Goal: Transaction & Acquisition: Purchase product/service

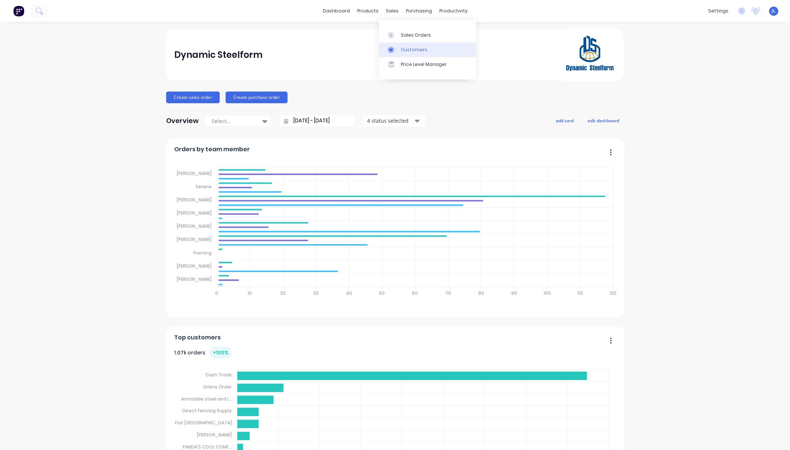
click at [412, 48] on div "Customers" at bounding box center [414, 50] width 26 height 7
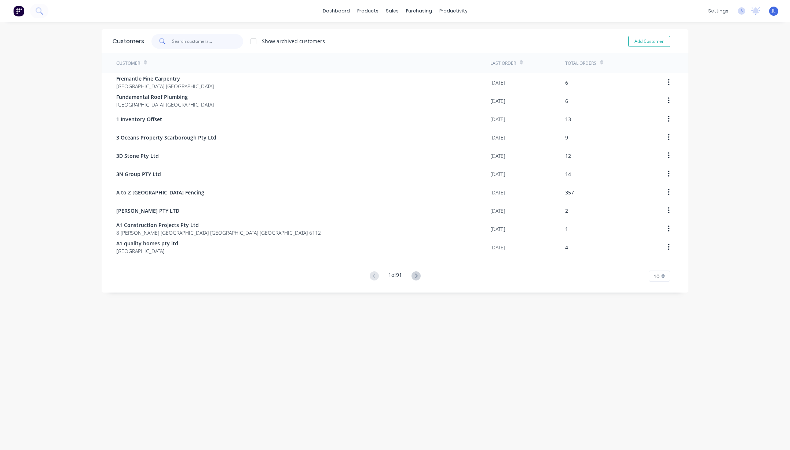
click at [217, 41] on input "text" at bounding box center [207, 41] width 71 height 15
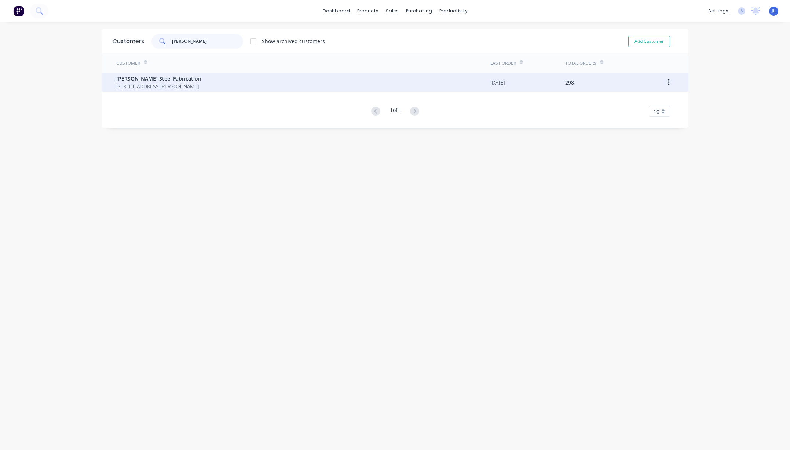
type input "[PERSON_NAME]"
click at [201, 82] on span "[STREET_ADDRESS][PERSON_NAME]" at bounding box center [158, 86] width 85 height 8
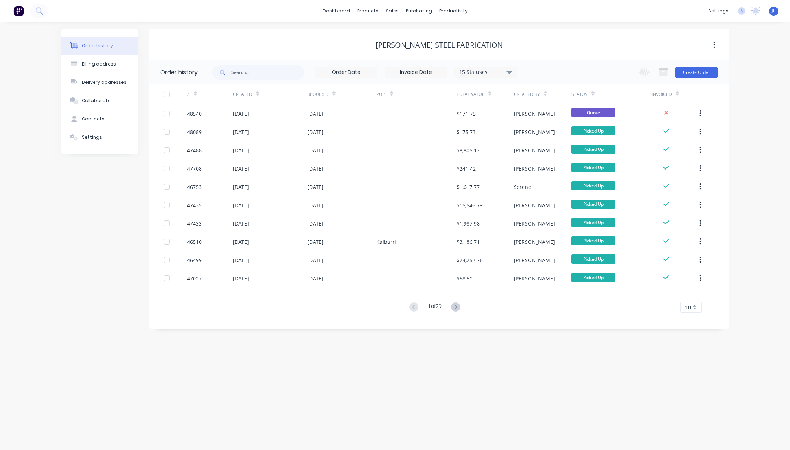
click at [534, 59] on div "[PERSON_NAME] Steel Fabrication" at bounding box center [438, 44] width 579 height 31
click at [707, 66] on div "Change order status Submitted Ready for Delivery Ready To Pick Up Monday Tuesda…" at bounding box center [676, 72] width 84 height 24
click at [700, 73] on button "Create Order" at bounding box center [696, 73] width 43 height 12
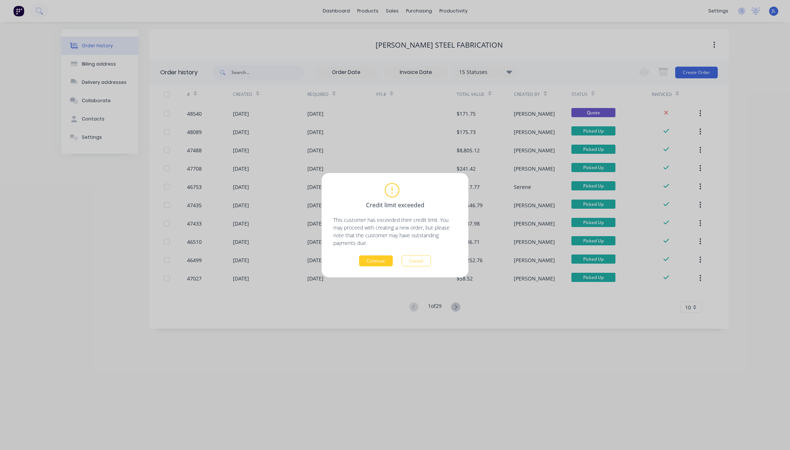
click at [379, 262] on button "Continue" at bounding box center [376, 260] width 34 height 11
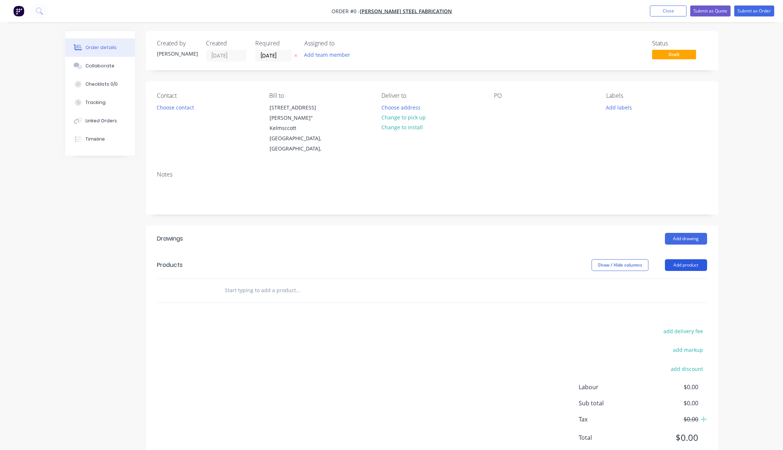
click at [689, 264] on button "Add product" at bounding box center [686, 266] width 42 height 12
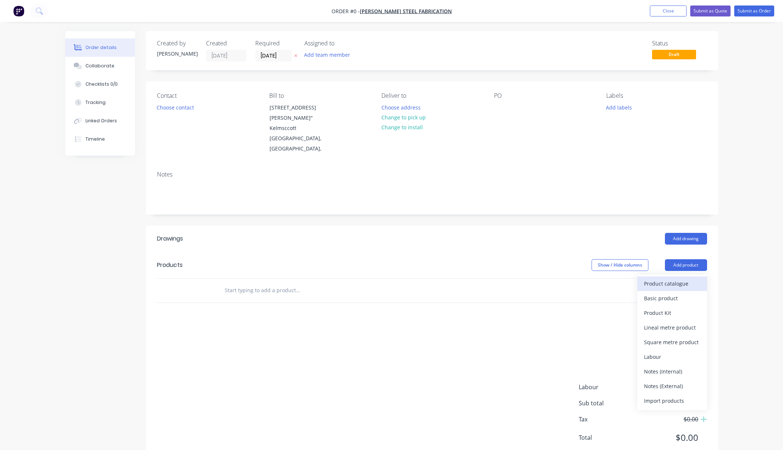
click at [686, 279] on div "Product catalogue" at bounding box center [672, 284] width 56 height 11
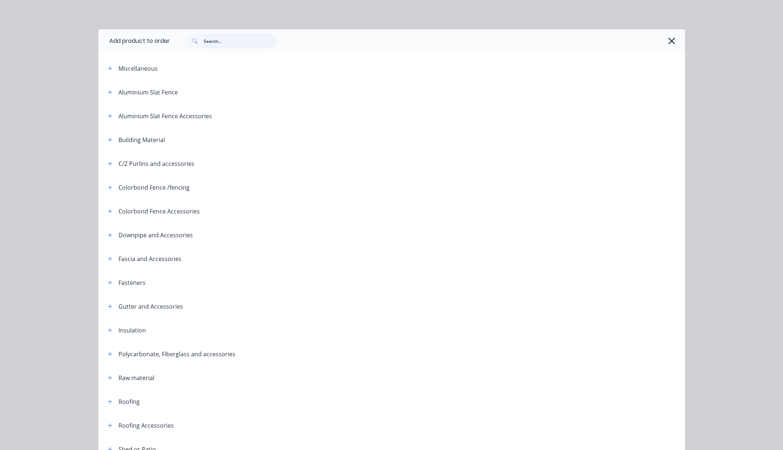
click at [238, 43] on input "text" at bounding box center [239, 41] width 73 height 15
type input "purlin"
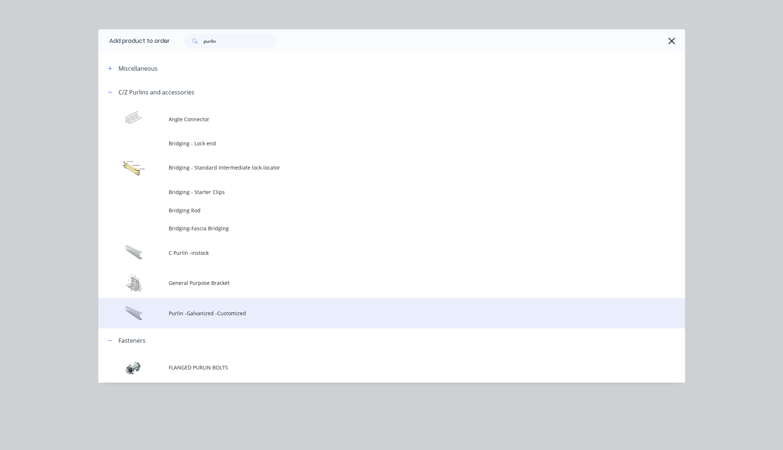
drag, startPoint x: 211, startPoint y: 314, endPoint x: 210, endPoint y: 307, distance: 7.3
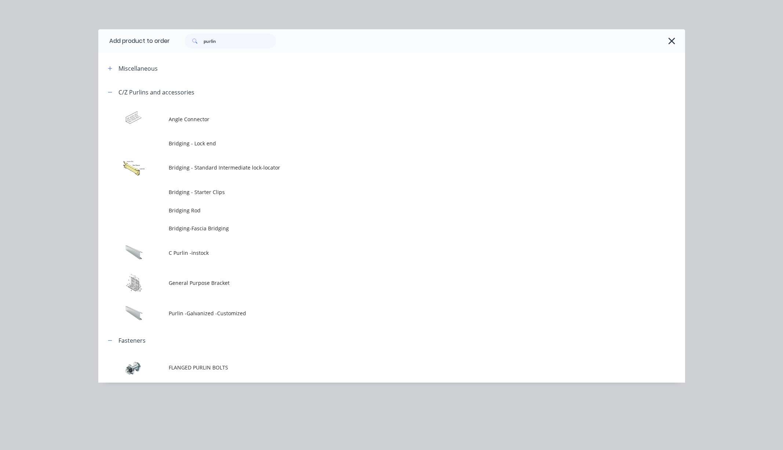
click at [211, 314] on span "Purlin -Galvanized -Customized" at bounding box center [375, 314] width 413 height 8
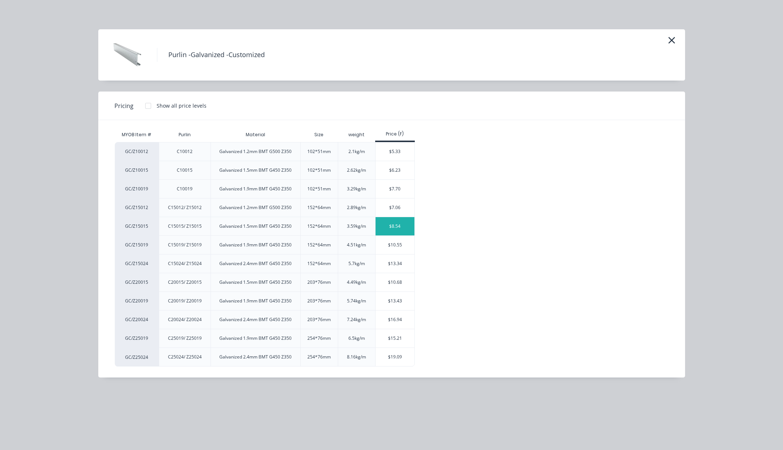
click at [390, 228] on div "$8.54" at bounding box center [394, 226] width 39 height 18
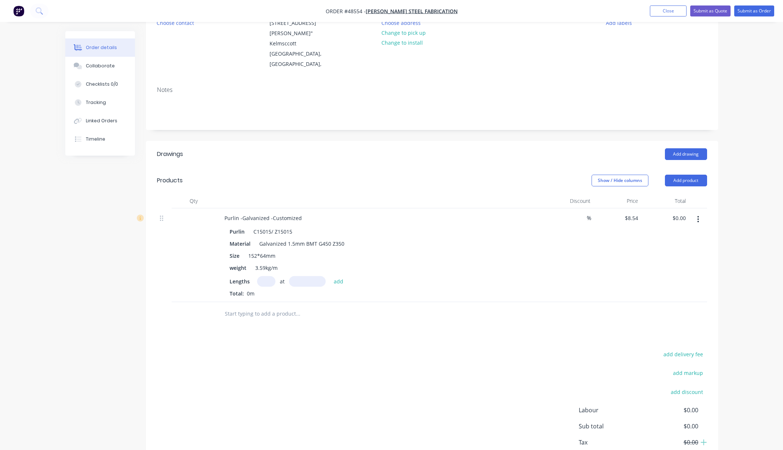
scroll to position [92, 0]
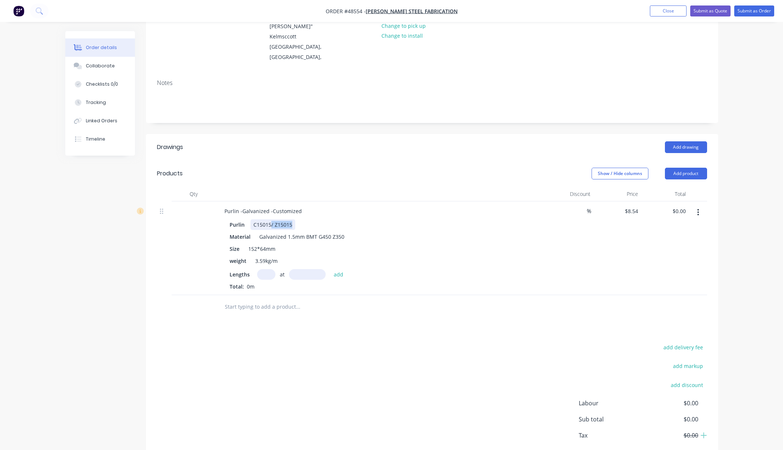
drag, startPoint x: 271, startPoint y: 225, endPoint x: 325, endPoint y: 226, distance: 54.3
click at [325, 226] on div "Purlin C15015/ Z15015" at bounding box center [379, 225] width 305 height 11
click at [630, 211] on input "8.54" at bounding box center [634, 211] width 14 height 11
type input "$8.08"
click at [595, 272] on div "$8.08 8.08" at bounding box center [617, 249] width 48 height 94
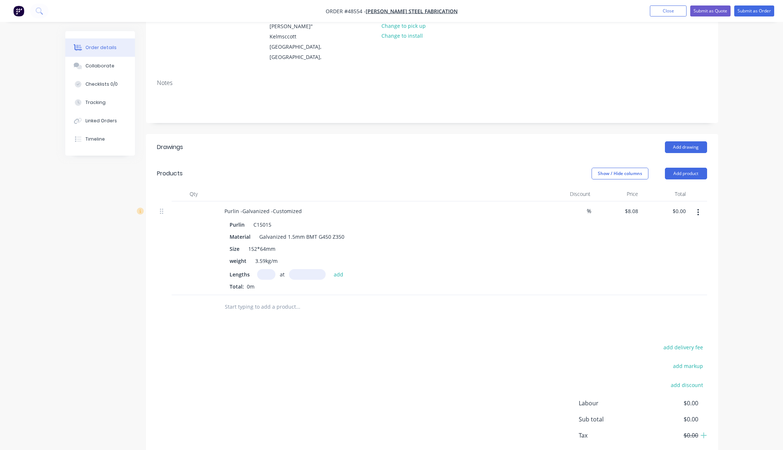
click at [271, 275] on input "text" at bounding box center [266, 274] width 18 height 11
type input "8"
type input "5550"
click at [330, 269] on button "add" at bounding box center [338, 274] width 17 height 10
type input "$358.75"
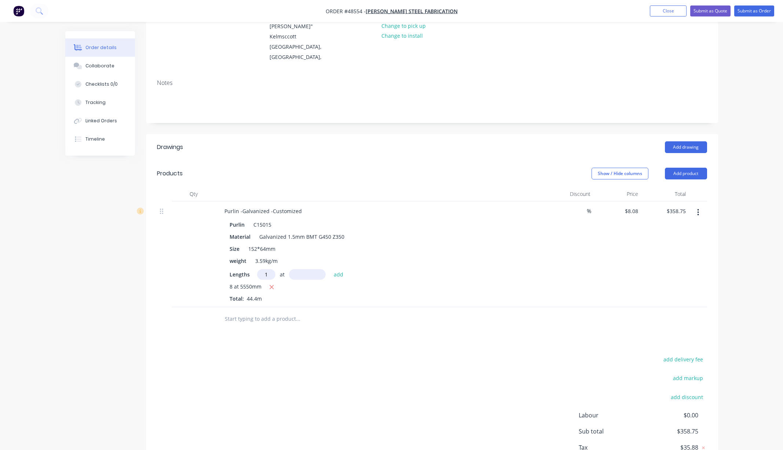
type input "1"
type input "5720"
click at [330, 269] on button "add" at bounding box center [338, 274] width 17 height 10
type input "$404.97"
type input "1"
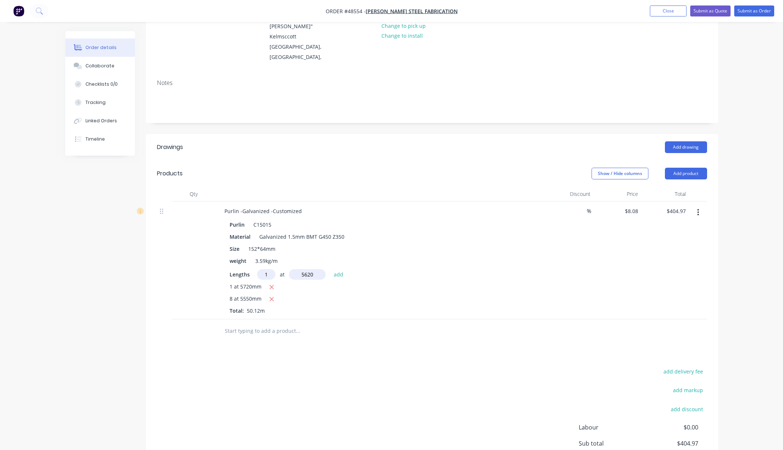
type input "5620"
click at [330, 269] on button "add" at bounding box center [338, 274] width 17 height 10
type input "$450.38"
type input "1"
type input "6000"
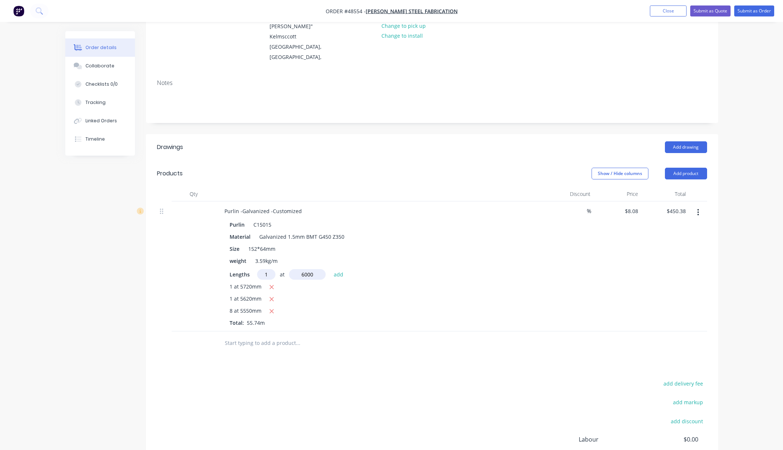
click at [330, 269] on button "add" at bounding box center [338, 274] width 17 height 10
type input "$498.86"
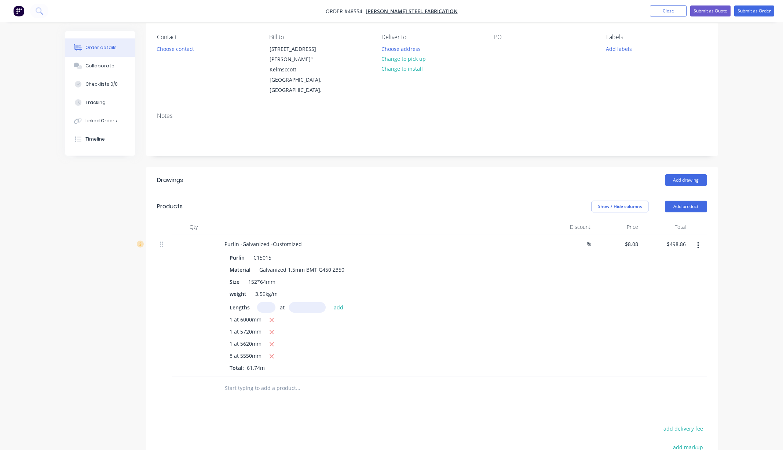
scroll to position [0, 0]
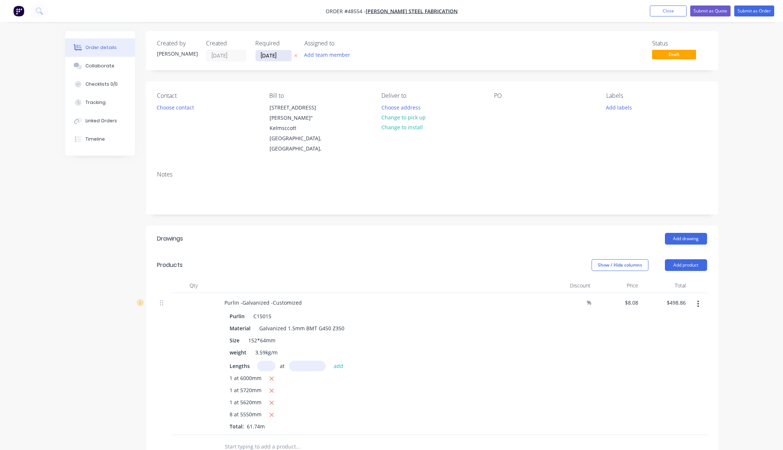
click at [268, 52] on input "[DATE]" at bounding box center [273, 55] width 36 height 11
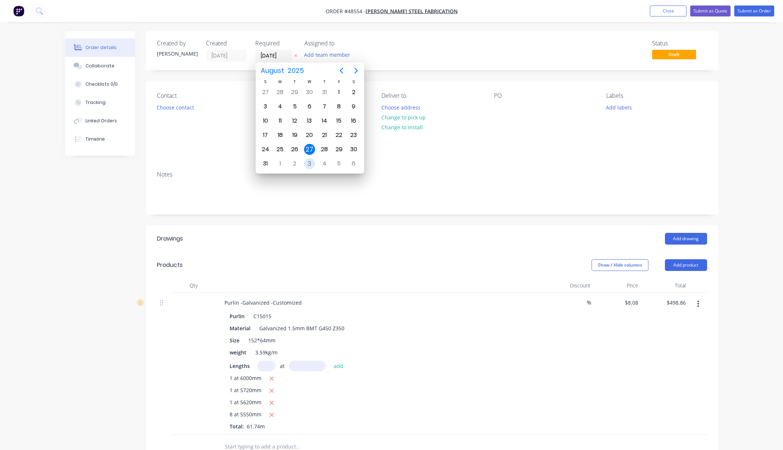
click at [311, 163] on div "3" at bounding box center [309, 163] width 11 height 11
type input "03/09/25"
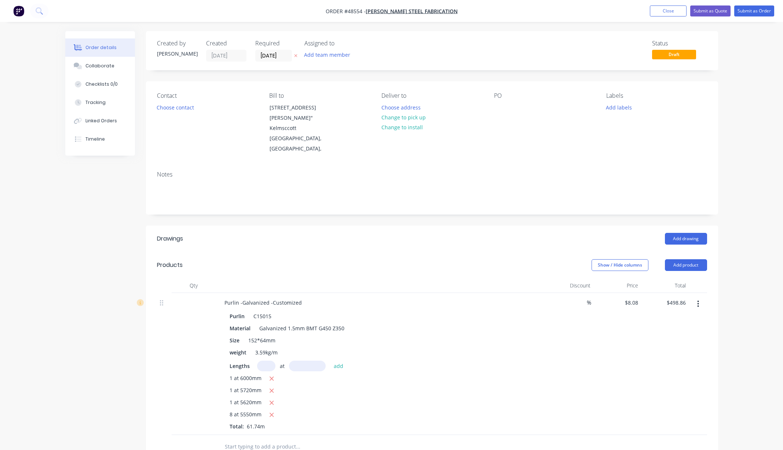
click at [459, 52] on div "Status Draft" at bounding box center [542, 51] width 329 height 22
click at [762, 11] on button "Submit as Order" at bounding box center [754, 10] width 40 height 11
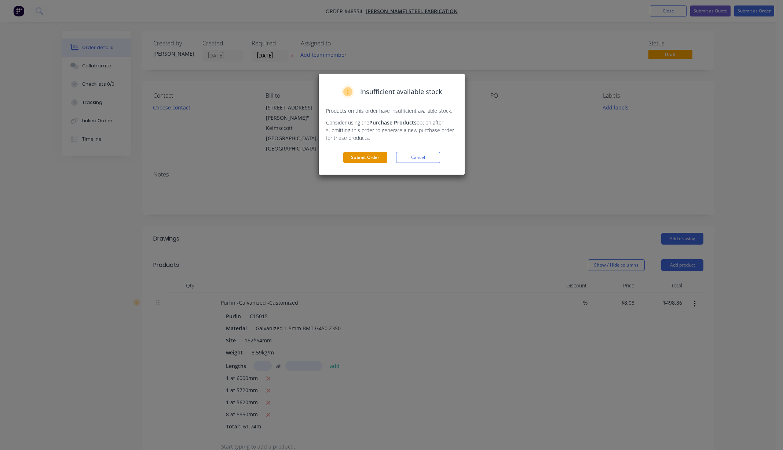
click at [368, 160] on button "Submit Order" at bounding box center [365, 157] width 44 height 11
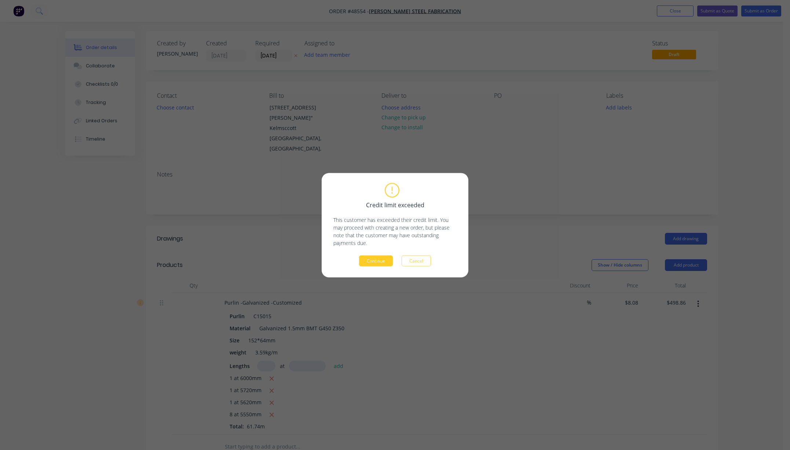
click at [376, 264] on button "Continue" at bounding box center [376, 260] width 34 height 11
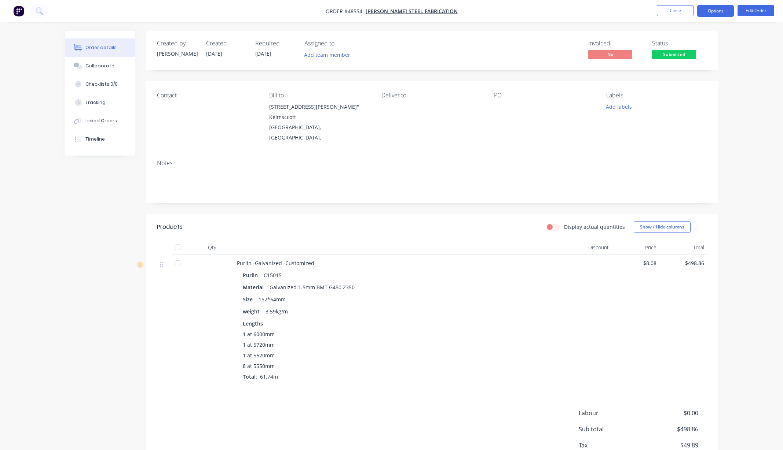
click at [721, 9] on button "Options" at bounding box center [715, 11] width 37 height 12
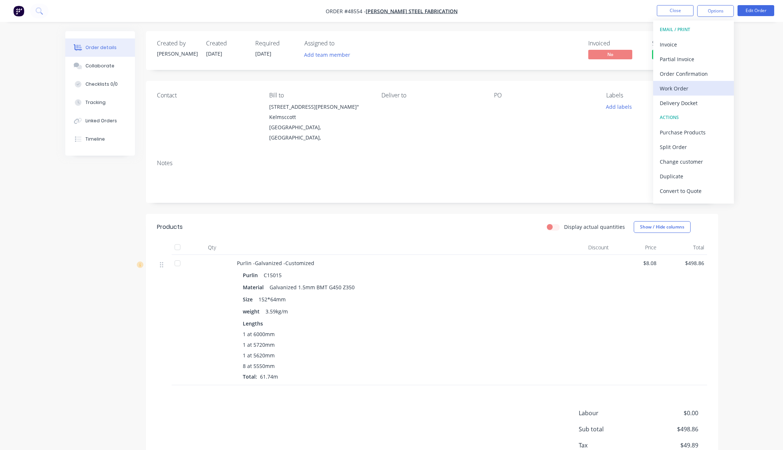
click at [701, 86] on div "Work Order" at bounding box center [692, 88] width 67 height 11
click at [691, 71] on div "Without pricing" at bounding box center [692, 74] width 67 height 11
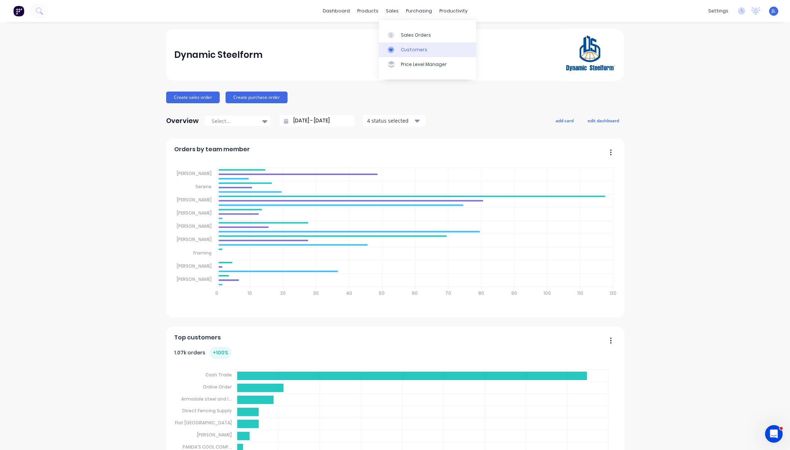
click at [406, 54] on link "Customers" at bounding box center [427, 50] width 97 height 15
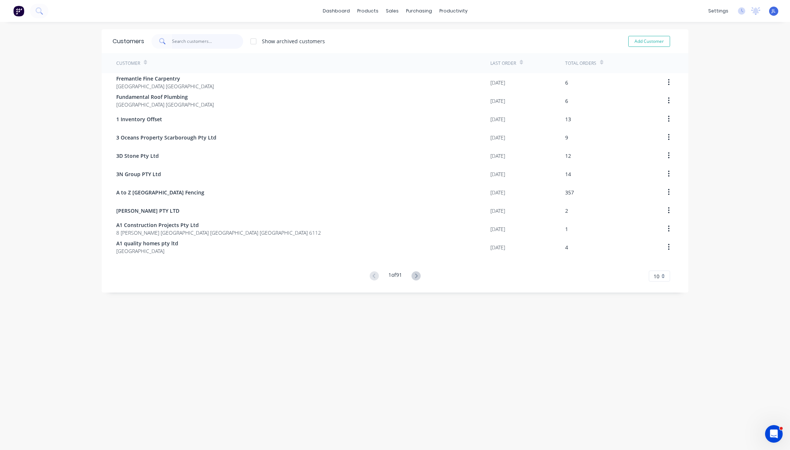
click at [195, 43] on input "text" at bounding box center [207, 41] width 71 height 15
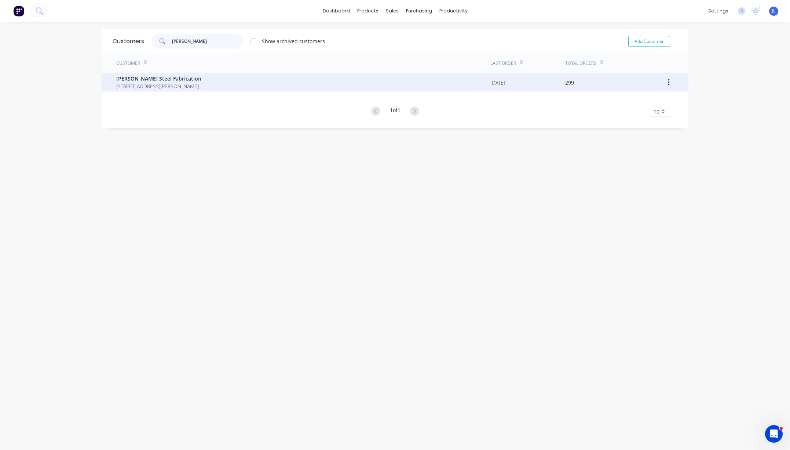
type input "[PERSON_NAME]"
click at [193, 84] on span "[STREET_ADDRESS][PERSON_NAME]" at bounding box center [158, 86] width 85 height 8
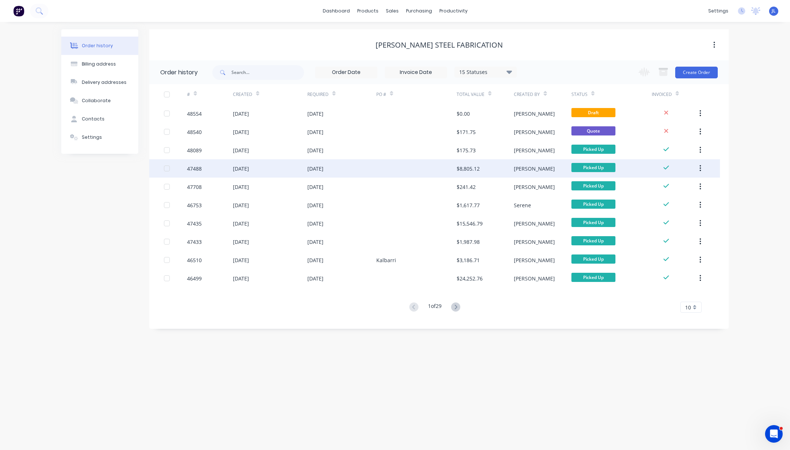
click at [463, 168] on div "$8,805.12" at bounding box center [467, 169] width 23 height 8
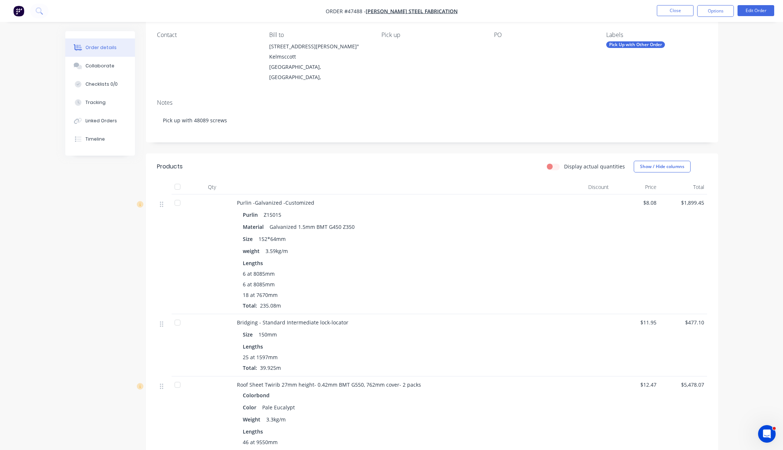
scroll to position [92, 0]
